Goal: Check status: Check status

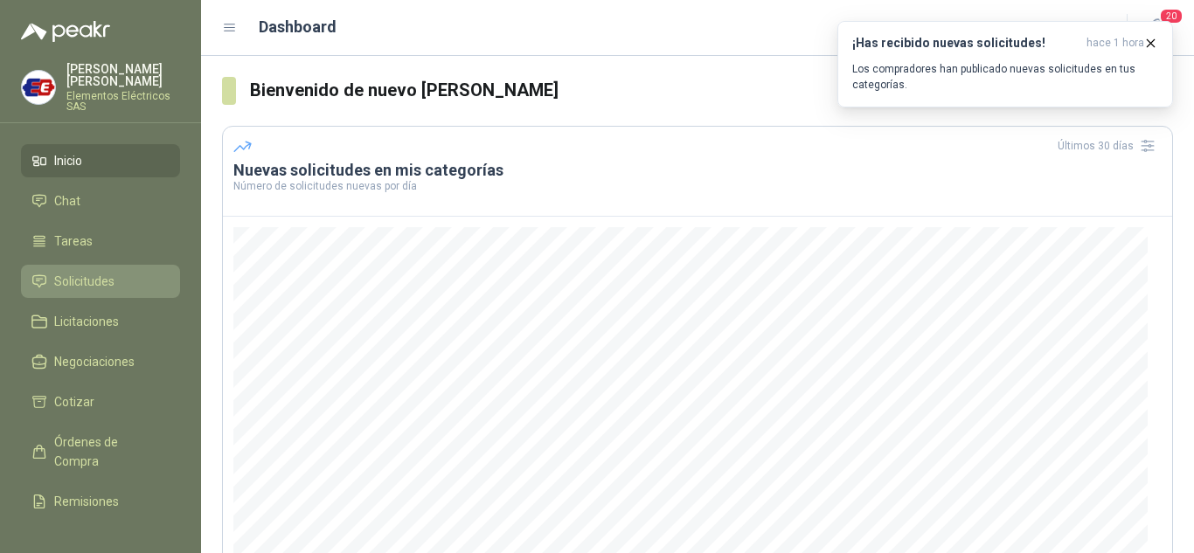
click at [120, 282] on li "Solicitudes" at bounding box center [100, 281] width 138 height 19
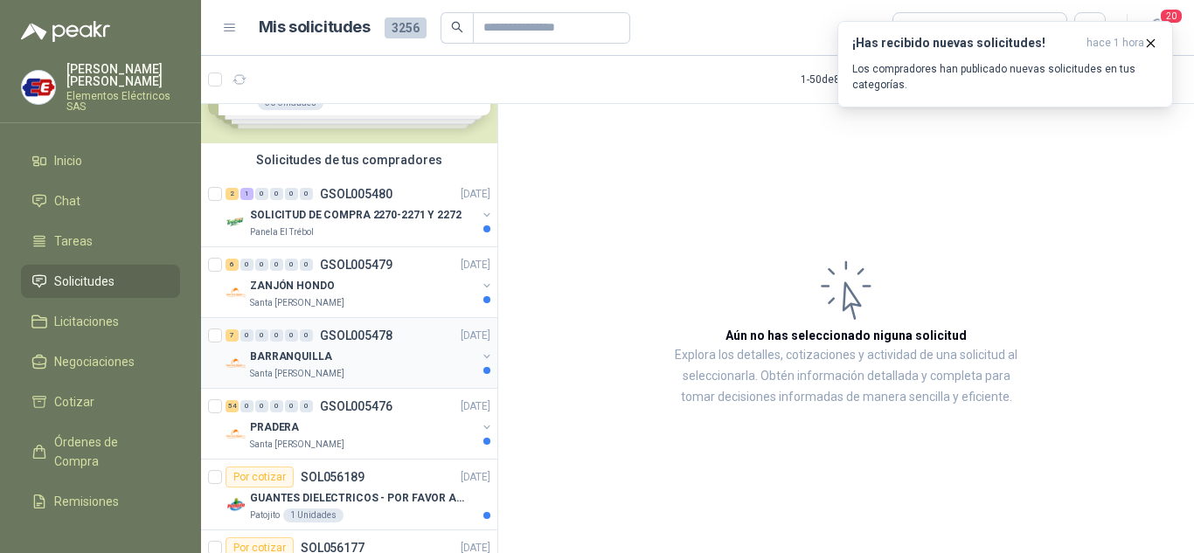
scroll to position [175, 0]
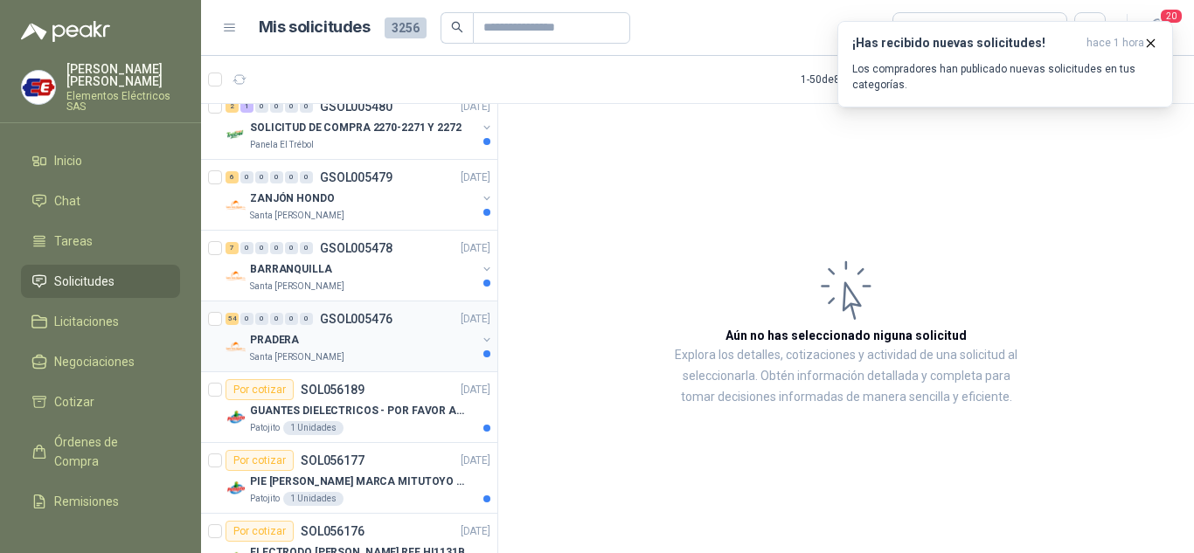
click at [284, 330] on div "PRADERA" at bounding box center [363, 340] width 226 height 21
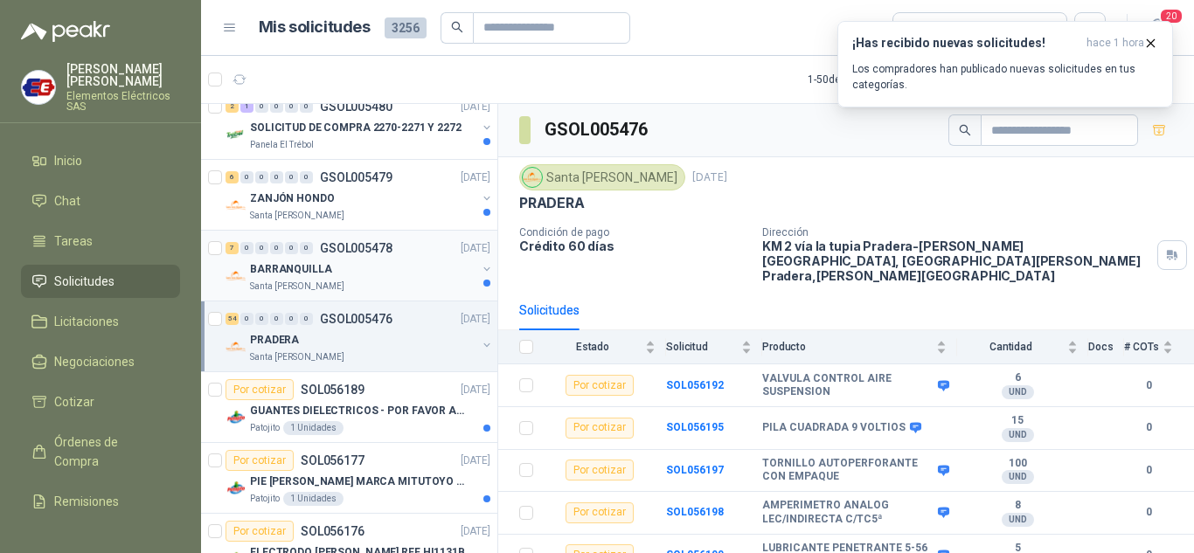
click at [254, 250] on div "7 0 0 0 0 0" at bounding box center [269, 248] width 87 height 12
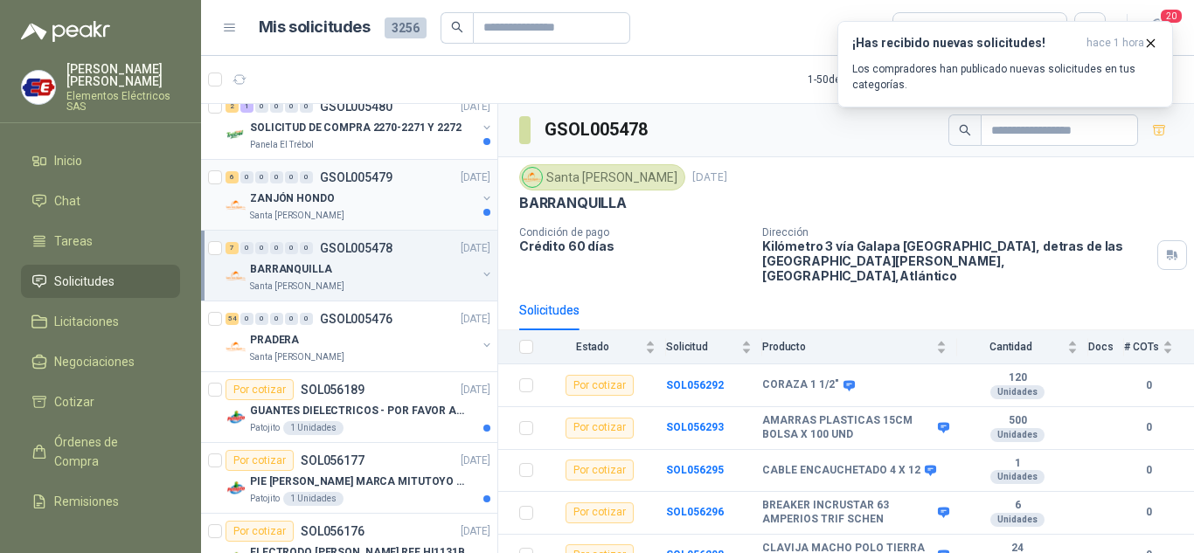
click at [278, 200] on p "ZANJÓN HONDO" at bounding box center [292, 199] width 85 height 17
